Goal: Transaction & Acquisition: Purchase product/service

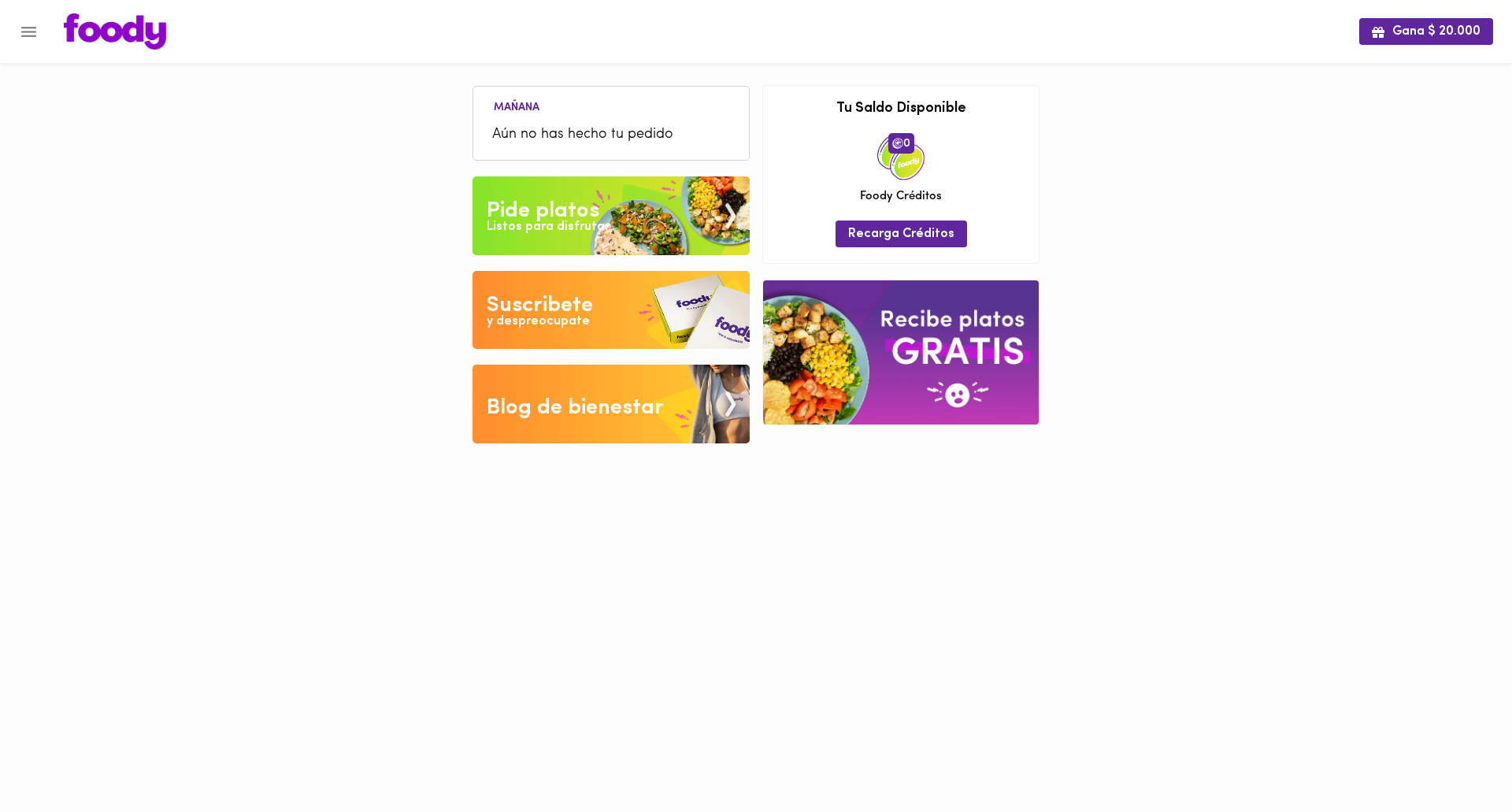
click at [578, 220] on div "Listos para disfrutar" at bounding box center [548, 227] width 123 height 18
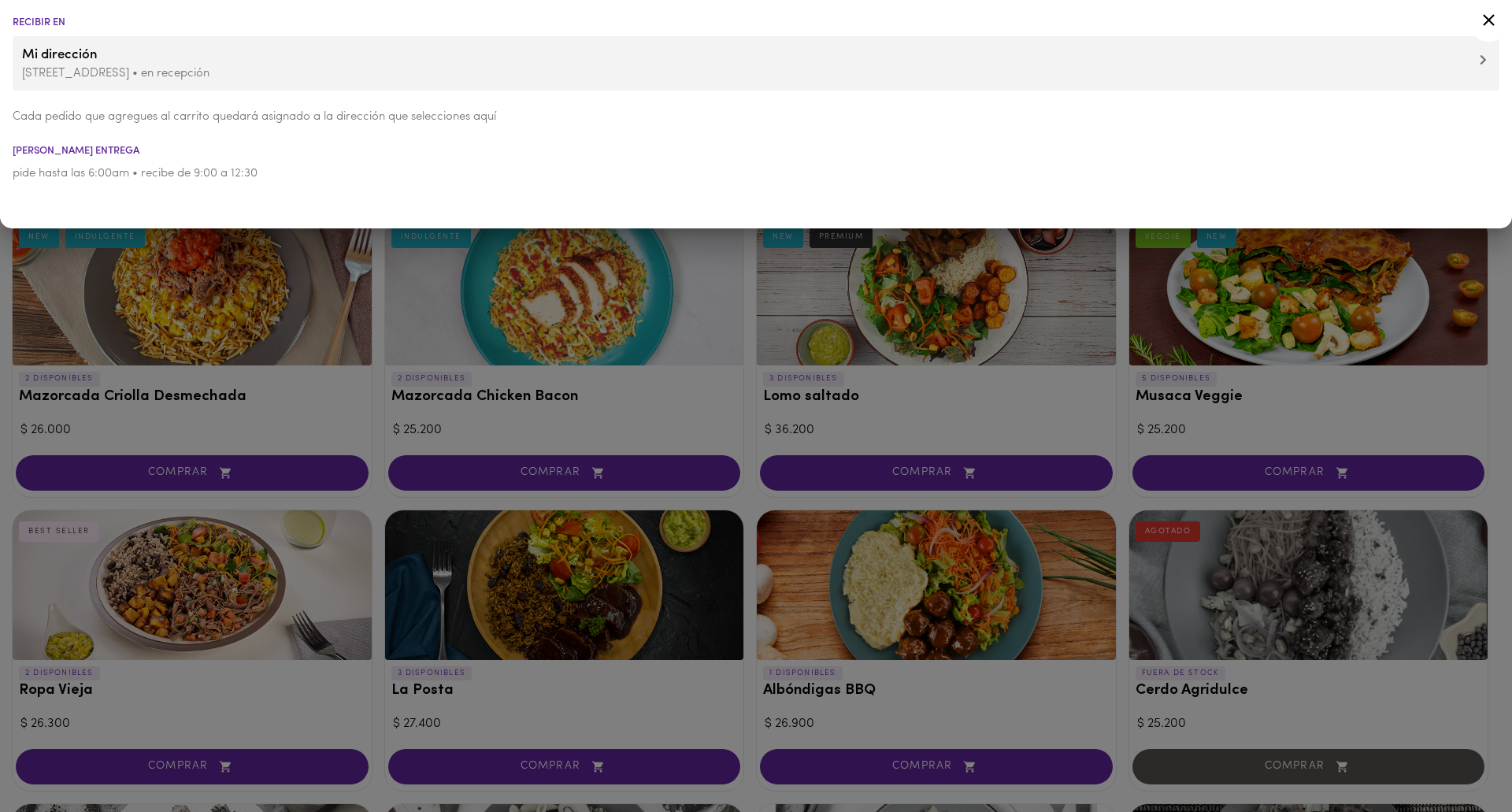
click at [674, 415] on div at bounding box center [756, 406] width 1512 height 812
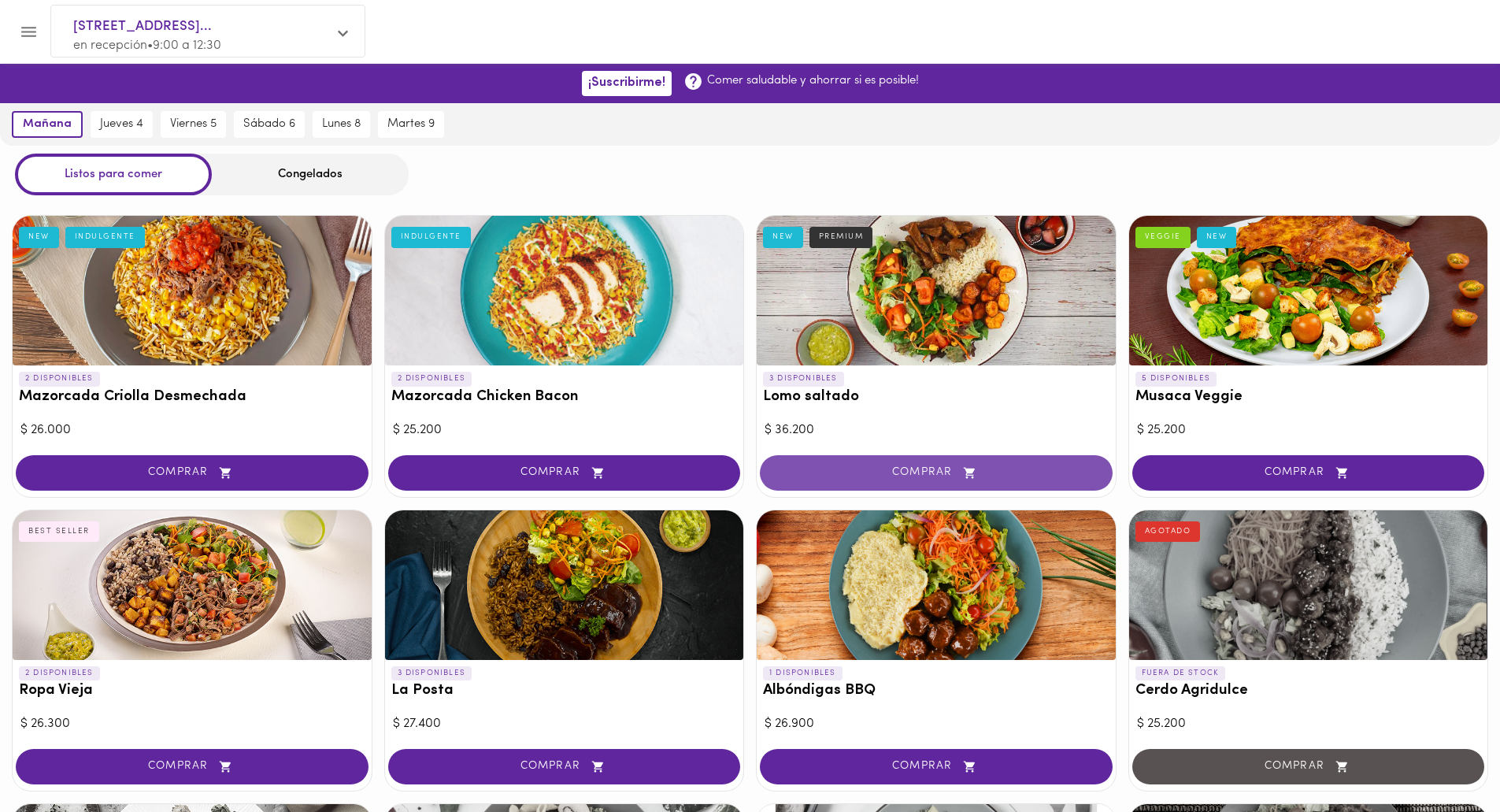
click at [926, 466] on span "COMPRAR" at bounding box center [936, 473] width 314 height 13
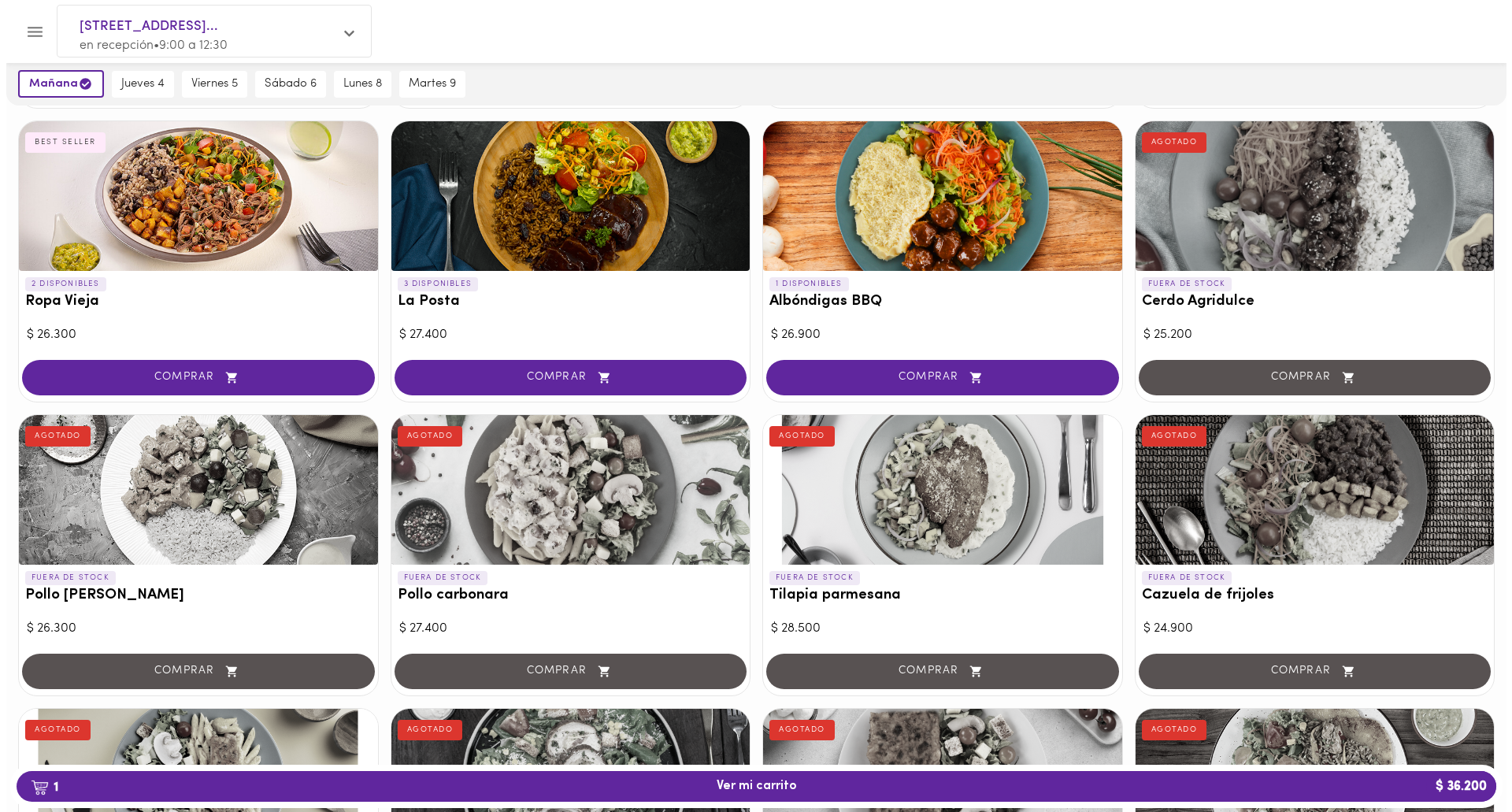
scroll to position [394, 0]
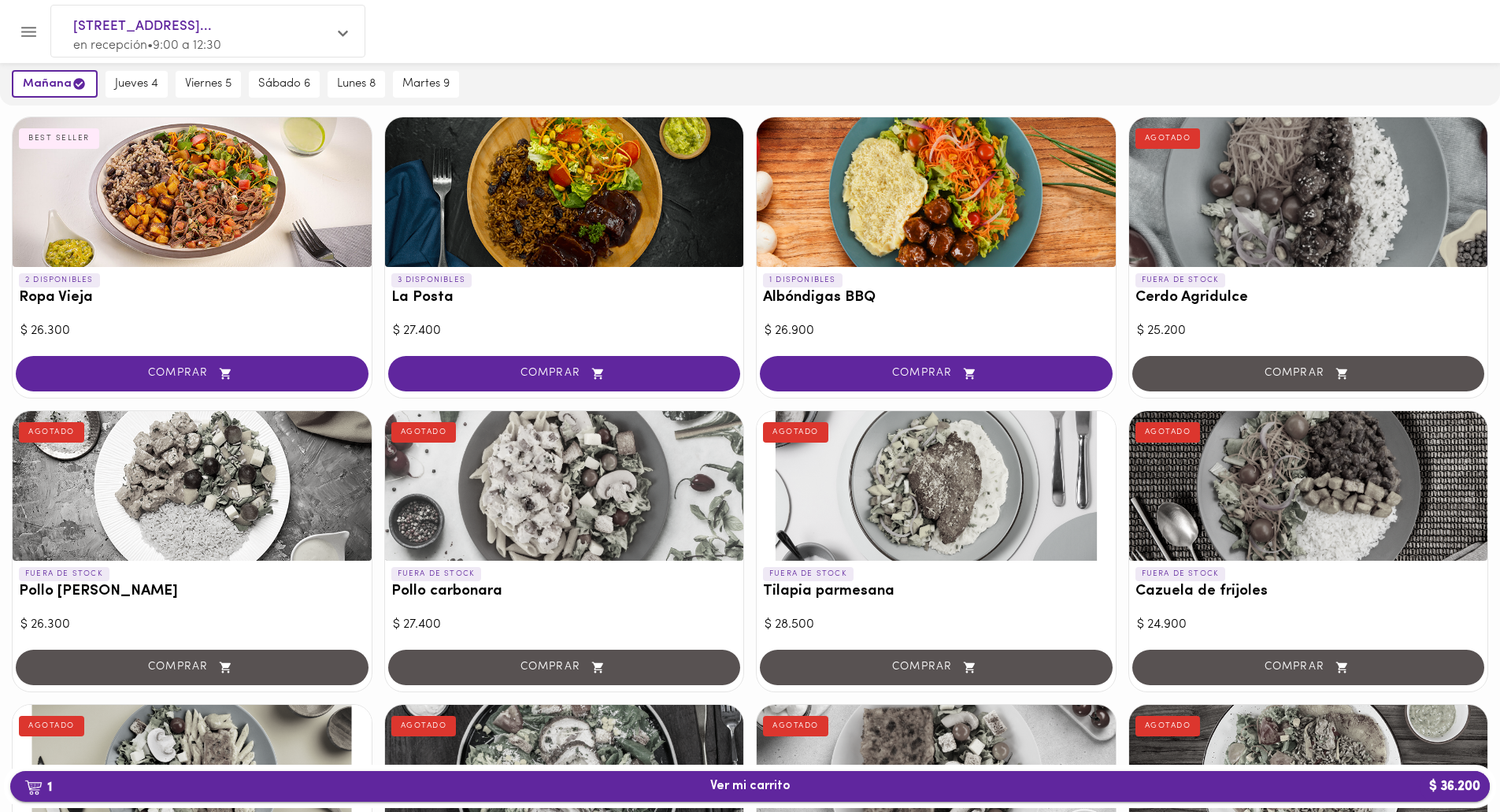
click at [736, 788] on span "1 Ver mi carrito $ 36.200" at bounding box center [750, 786] width 80 height 15
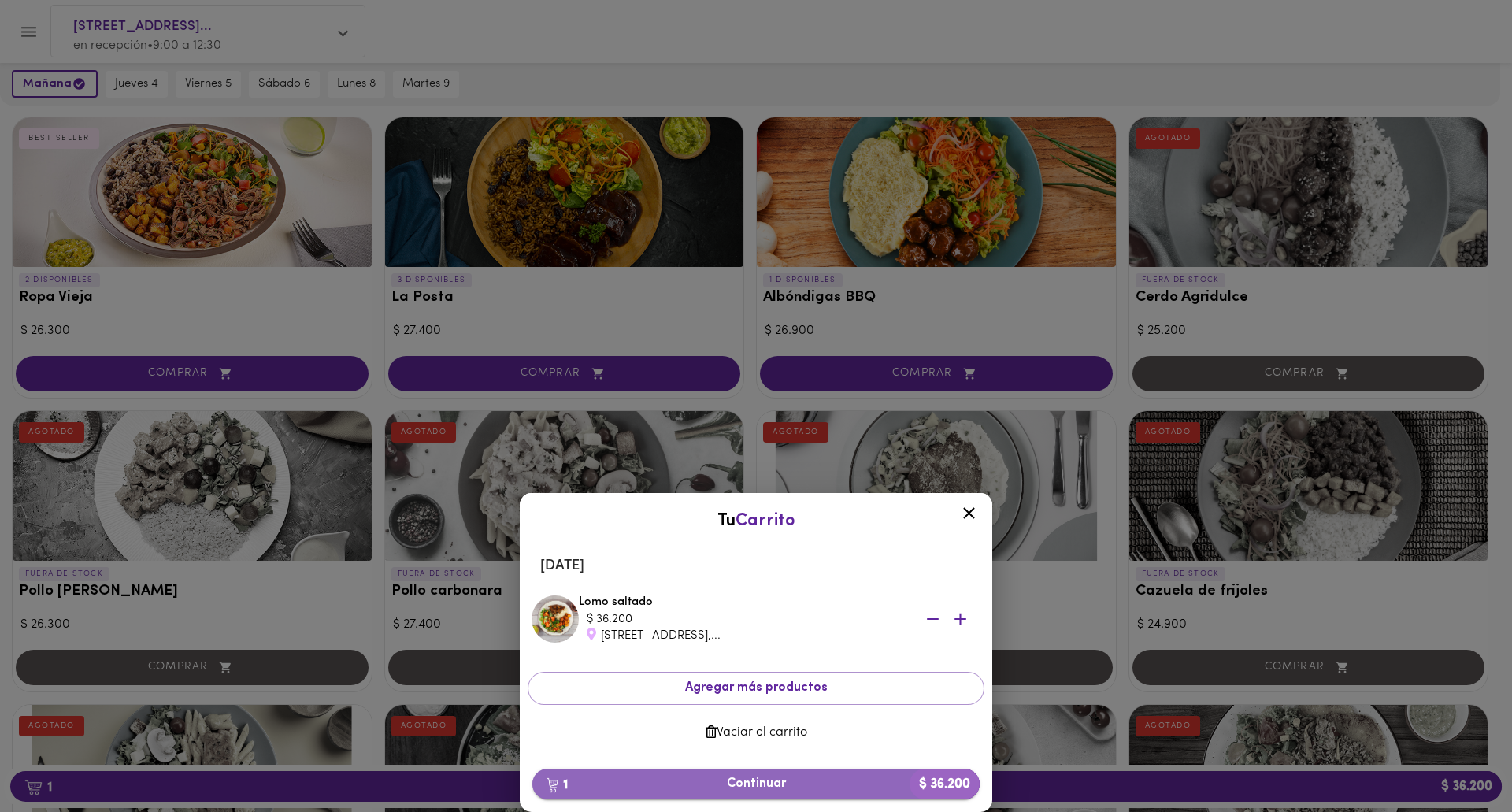
click at [764, 791] on span "1 Continuar $ 36.200" at bounding box center [756, 783] width 423 height 15
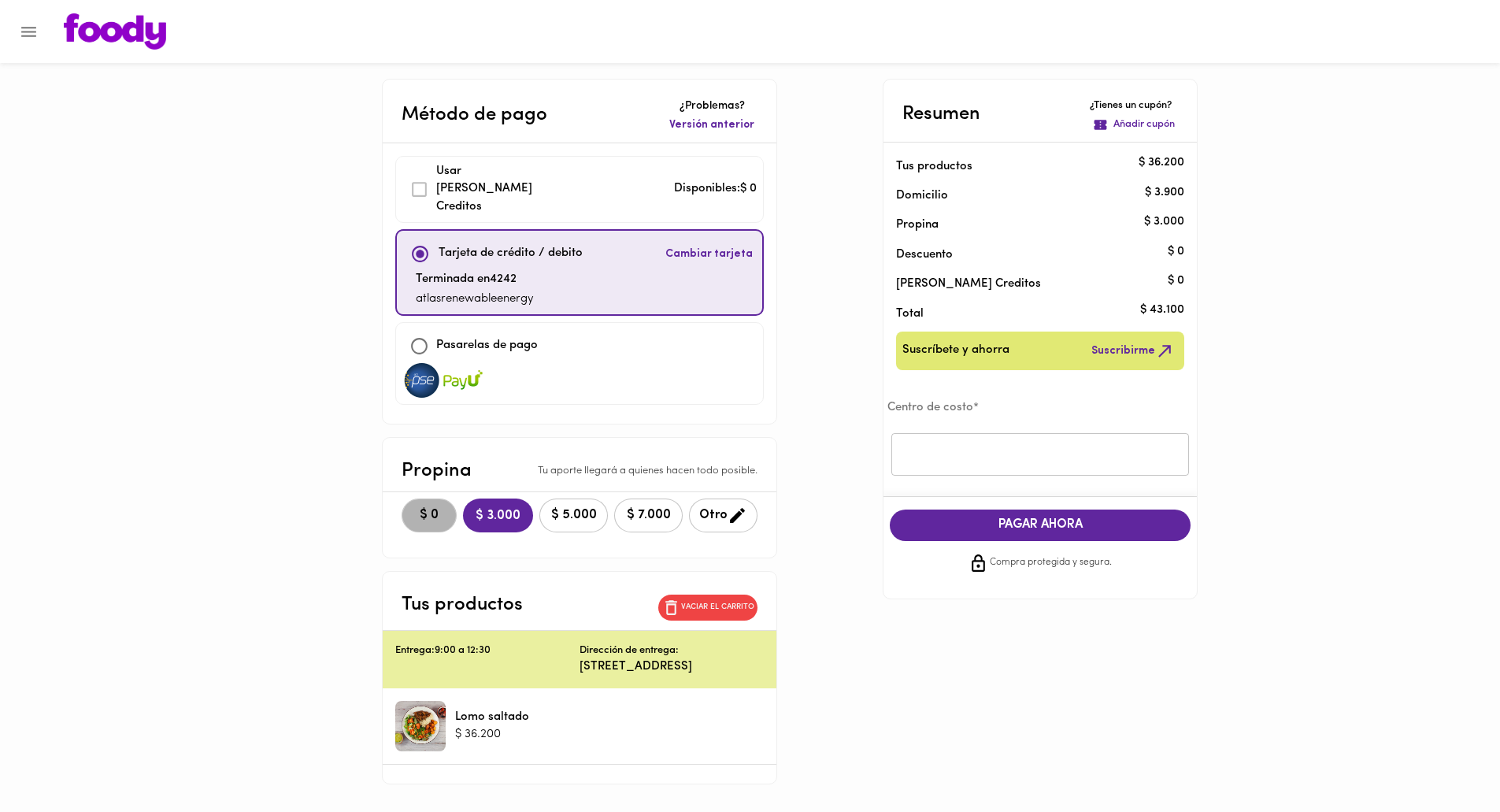
click at [401, 498] on button "$ 0" at bounding box center [428, 515] width 55 height 33
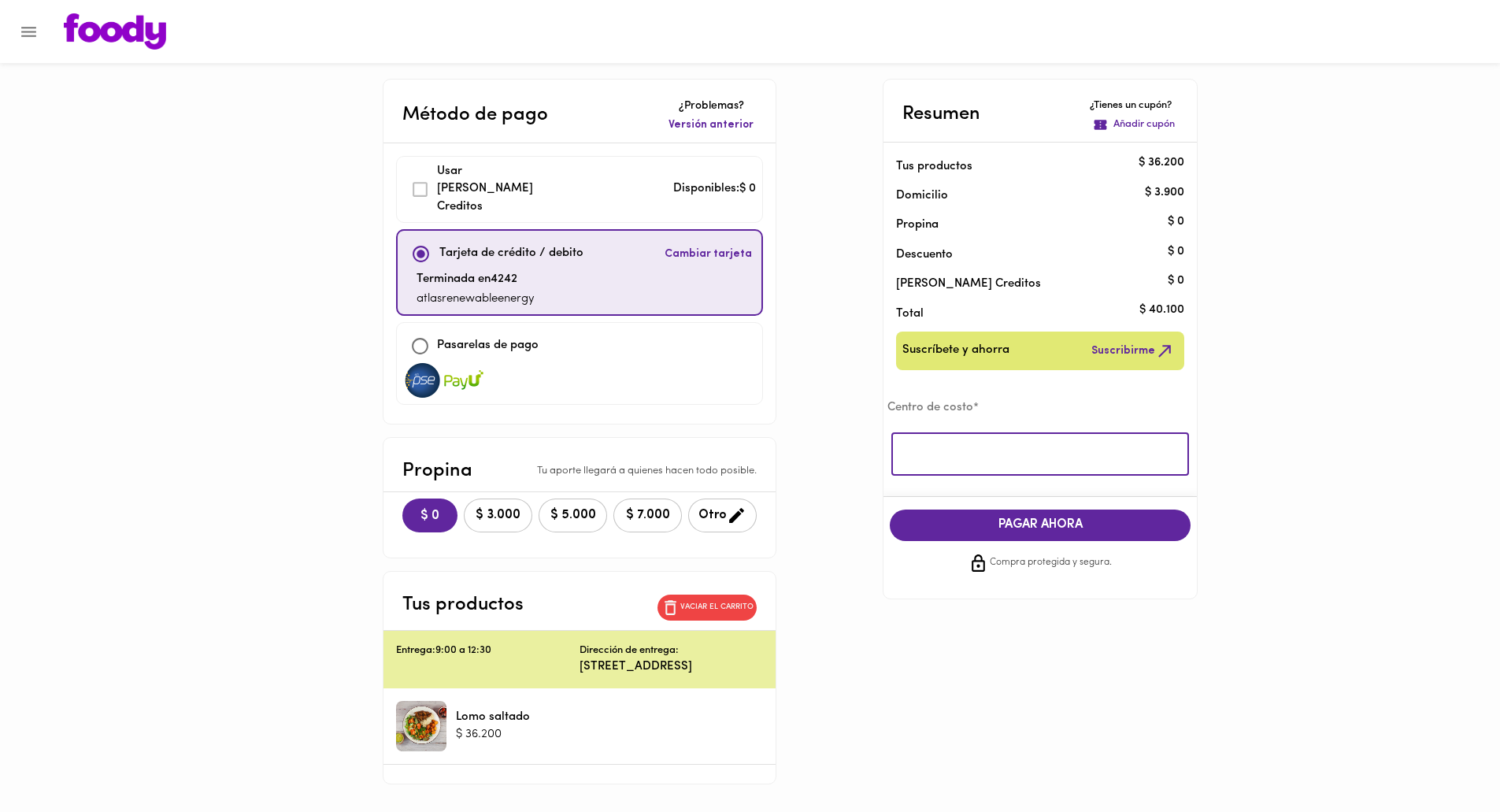
click at [968, 455] on input "text" at bounding box center [1040, 454] width 297 height 43
type input "t"
type input "atlas"
click at [1069, 520] on span "PAGAR AHORA" at bounding box center [1040, 524] width 270 height 15
